Goal: Obtain resource: Obtain resource

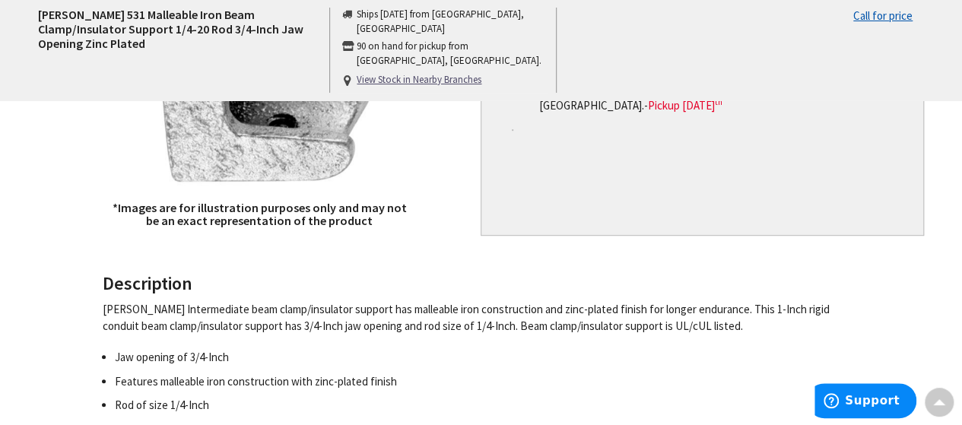
scroll to position [389, 0]
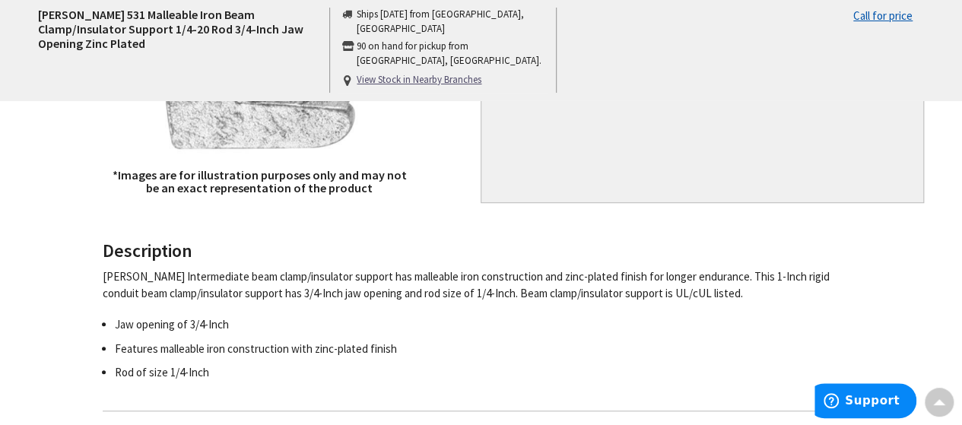
click at [332, 284] on div "[PERSON_NAME] Intermediate beam clamp/insulator support has malleable iron cons…" at bounding box center [476, 284] width 746 height 33
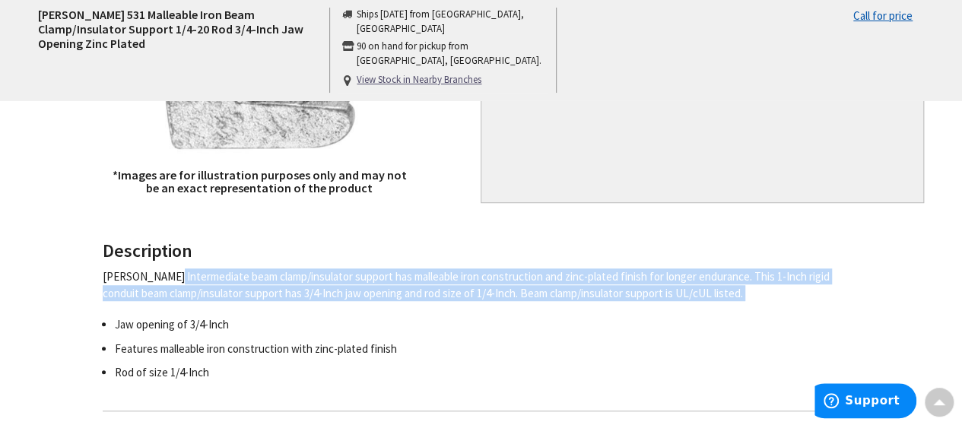
click at [332, 284] on div "[PERSON_NAME] Intermediate beam clamp/insulator support has malleable iron cons…" at bounding box center [476, 284] width 746 height 33
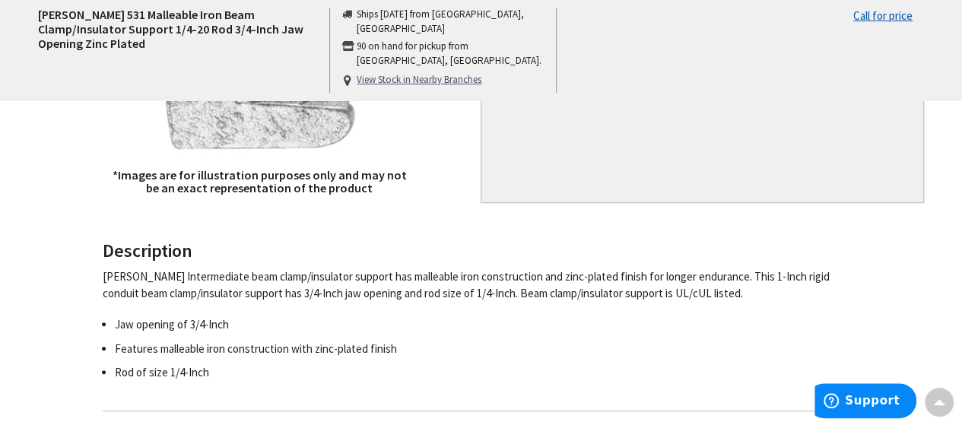
click at [359, 320] on li "Jaw opening of 3/4-Inch" at bounding box center [482, 324] width 734 height 16
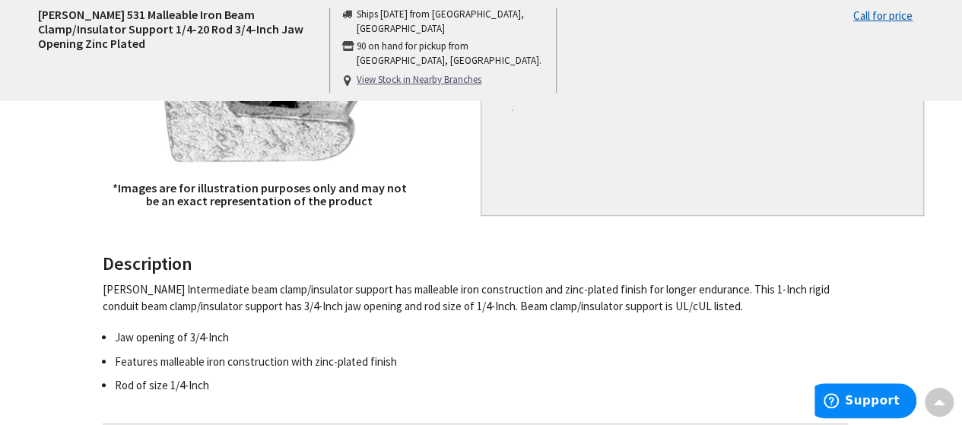
scroll to position [433, 0]
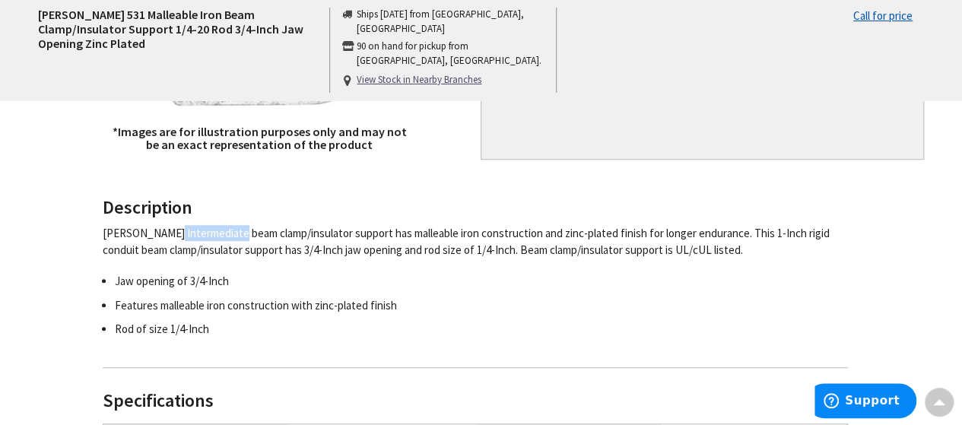
drag, startPoint x: 103, startPoint y: 232, endPoint x: 168, endPoint y: 233, distance: 65.4
click at [168, 233] on div "[PERSON_NAME] Intermediate beam clamp/insulator support has malleable iron cons…" at bounding box center [476, 241] width 746 height 33
copy div "[PERSON_NAME]"
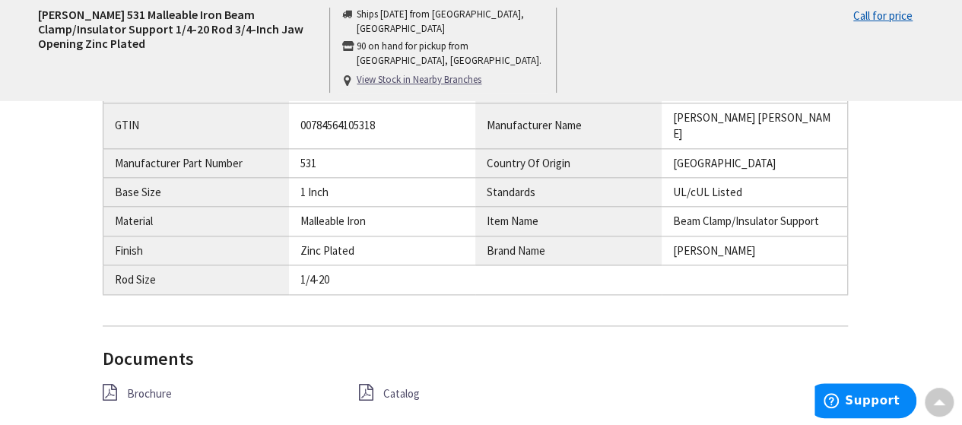
scroll to position [855, 0]
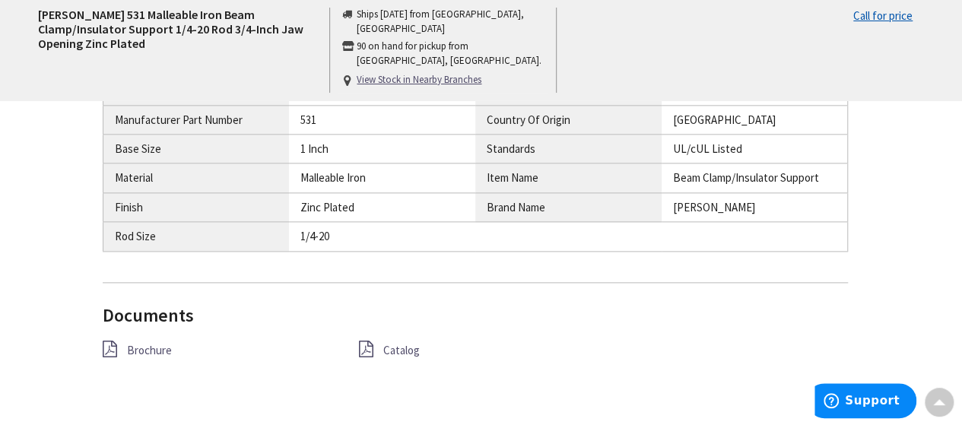
click at [136, 341] on div "Brochure" at bounding box center [219, 350] width 256 height 19
click at [144, 343] on span "Brochure" at bounding box center [149, 350] width 45 height 14
